Goal: Check status: Check status

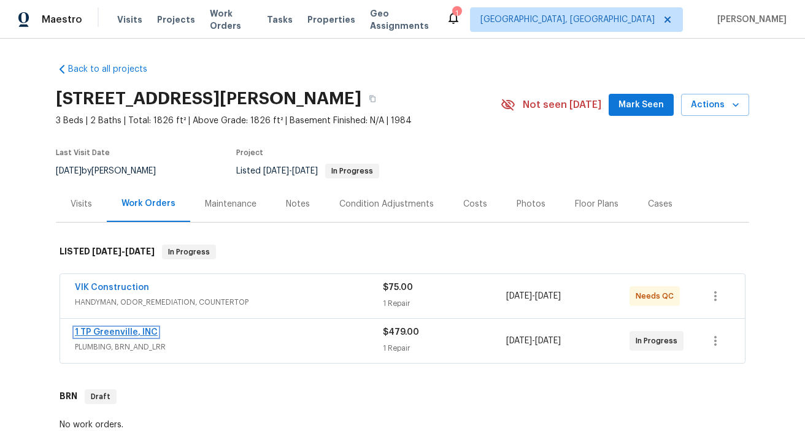
click at [136, 336] on link "1 TP Greenville, INC" at bounding box center [116, 332] width 83 height 9
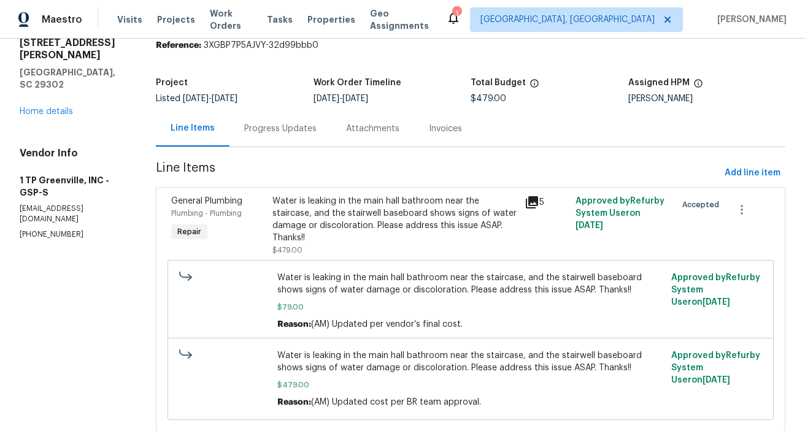
scroll to position [74, 0]
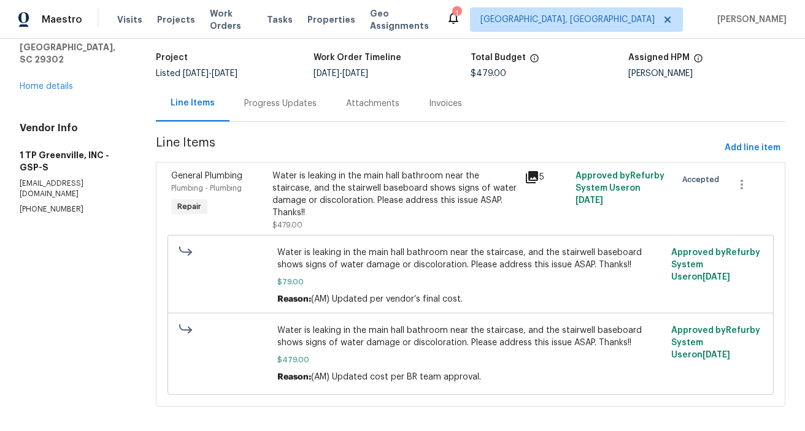
click at [270, 97] on div "Progress Updates" at bounding box center [280, 103] width 102 height 36
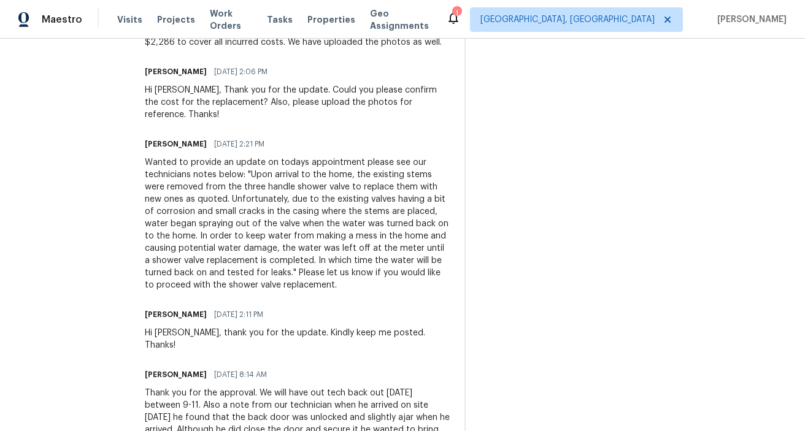
scroll to position [675, 0]
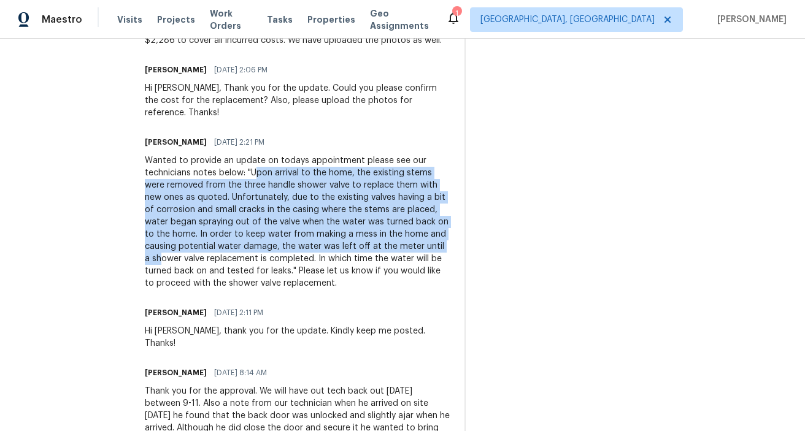
drag, startPoint x: 250, startPoint y: 158, endPoint x: 415, endPoint y: 235, distance: 182.1
click at [415, 235] on div "Wanted to provide an update on todays appointment please see our technicians no…" at bounding box center [297, 222] width 305 height 135
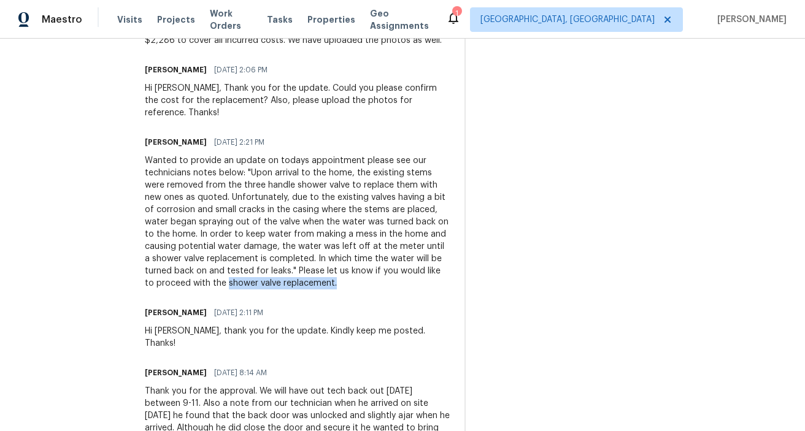
drag, startPoint x: 155, startPoint y: 270, endPoint x: 264, endPoint y: 271, distance: 109.8
click at [264, 271] on div "Wanted to provide an update on todays appointment please see our technicians no…" at bounding box center [297, 222] width 305 height 135
copy div "shower valve replacement."
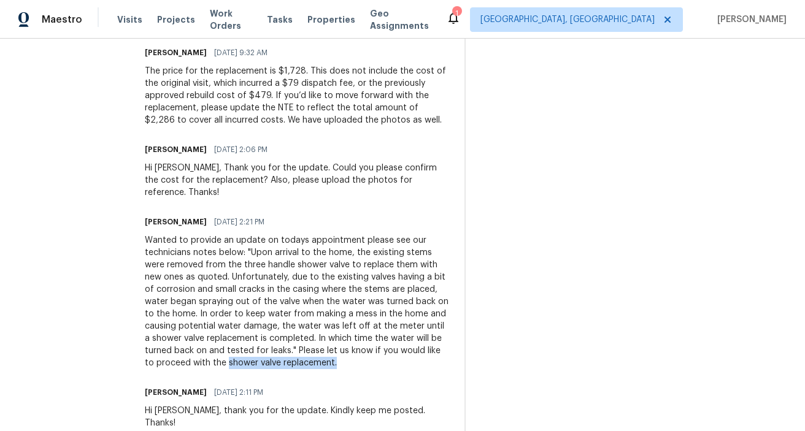
scroll to position [599, 0]
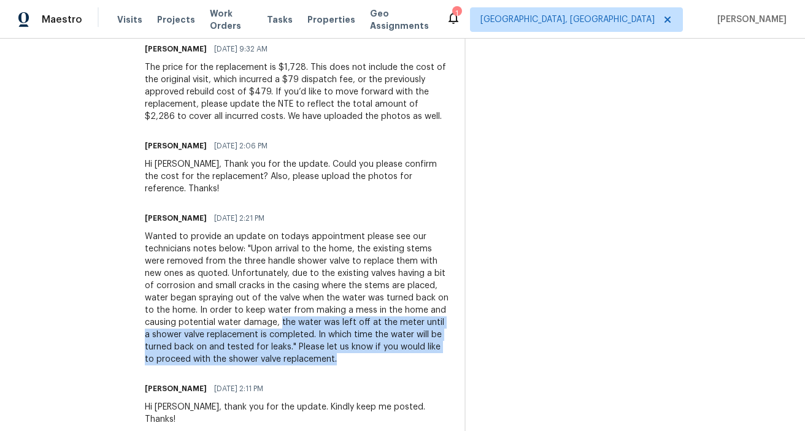
drag, startPoint x: 240, startPoint y: 308, endPoint x: 297, endPoint y: 345, distance: 67.0
click at [297, 345] on div "Wanted to provide an update on todays appointment please see our technicians no…" at bounding box center [297, 298] width 305 height 135
copy div "the water was left off at the meter until a shower valve replacement is complet…"
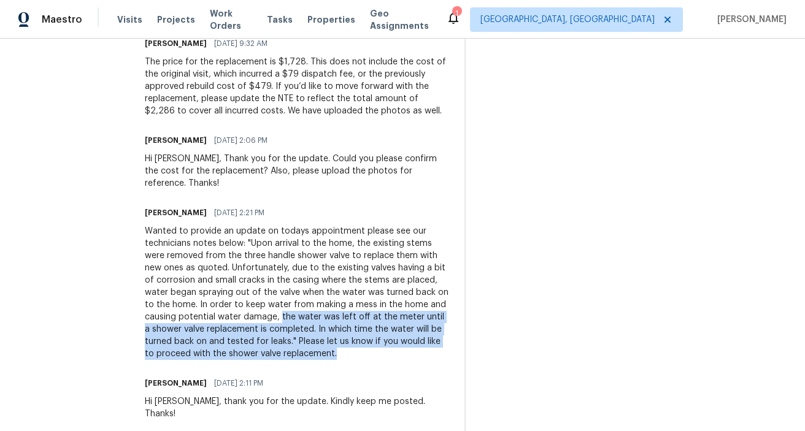
scroll to position [606, 0]
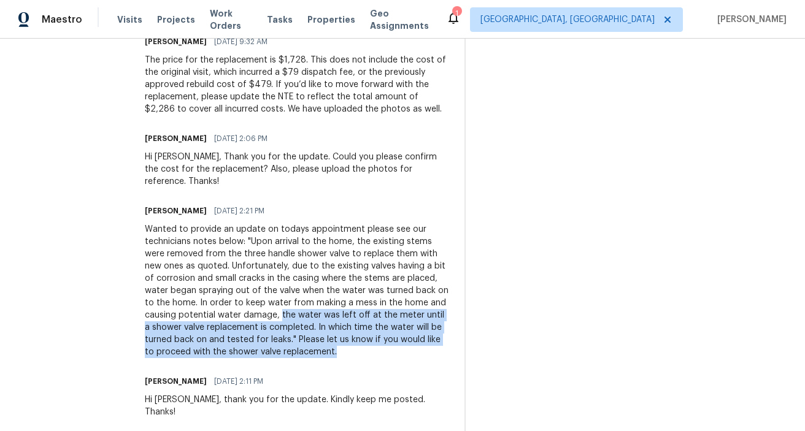
copy div "the water was left off at the meter until a shower valve replacement is complet…"
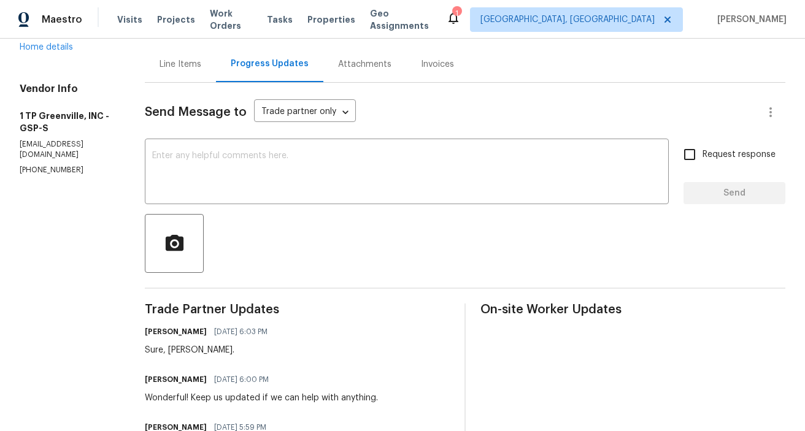
scroll to position [0, 0]
